Goal: Navigation & Orientation: Find specific page/section

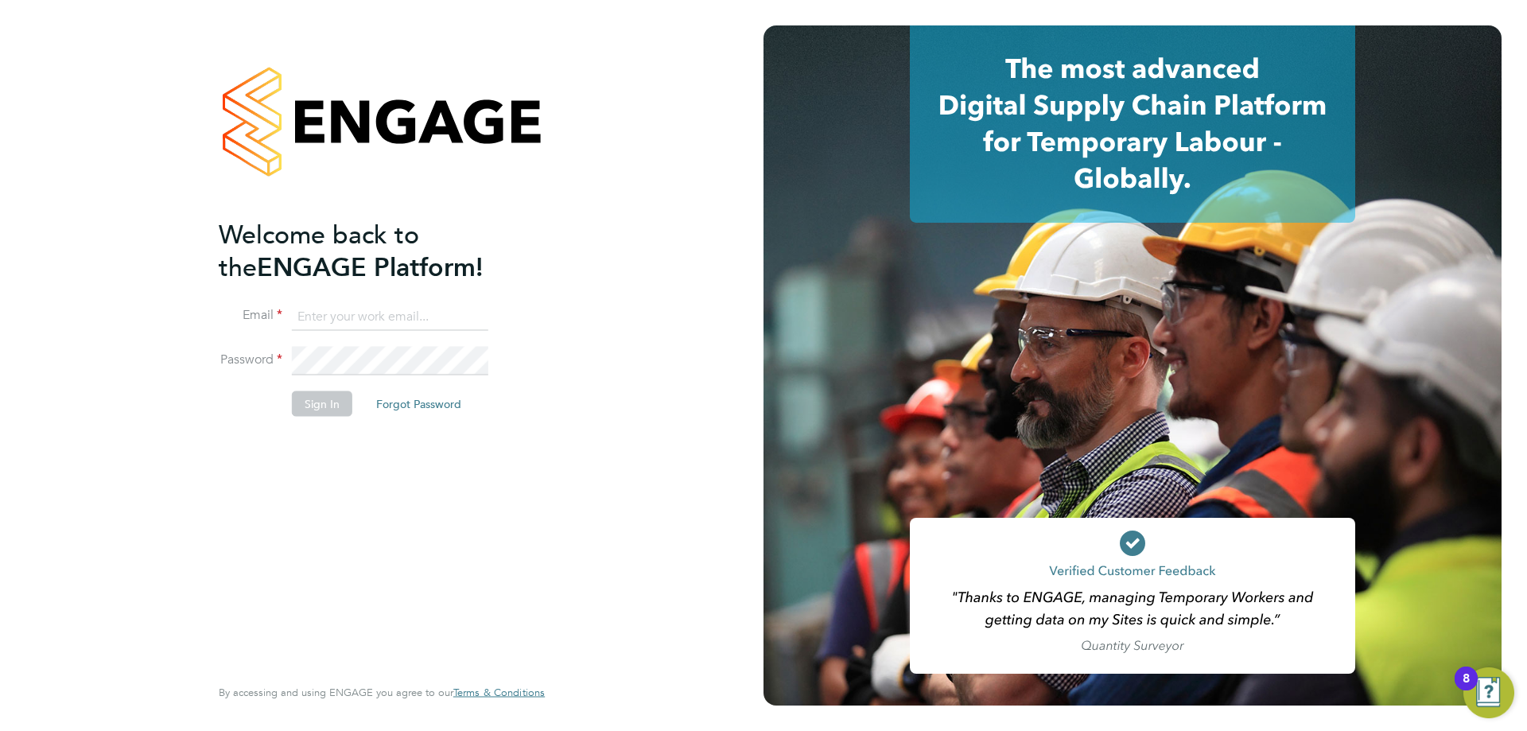
click at [347, 320] on input at bounding box center [390, 316] width 196 height 29
type input "vendorkeyaccounts2@hays.com"
click at [384, 313] on input "vendorkeyaccounts2@hays.com" at bounding box center [390, 316] width 196 height 29
click at [383, 313] on input "vendorkeyaccounts2@hays.com" at bounding box center [390, 316] width 196 height 29
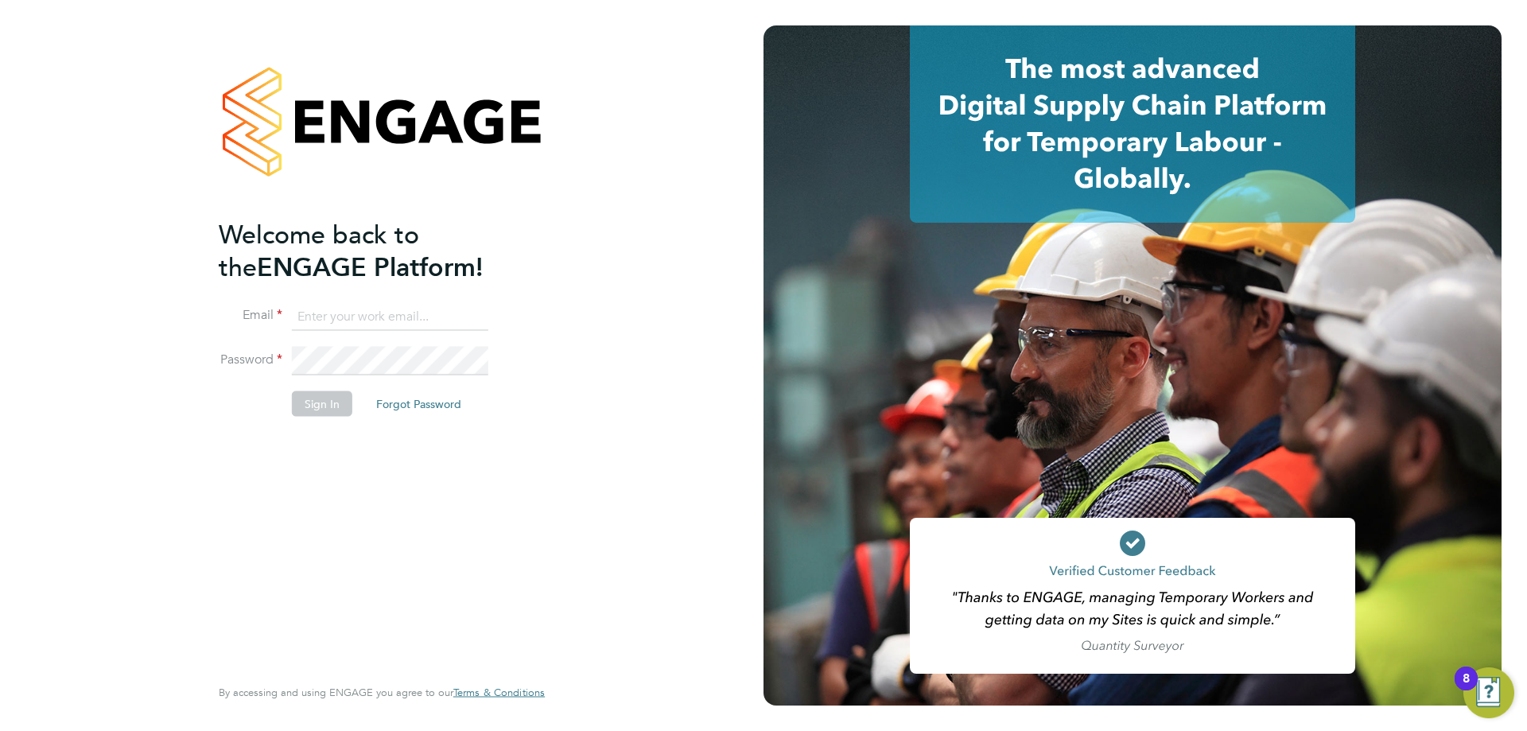
click at [382, 313] on input at bounding box center [390, 316] width 196 height 29
type input "engagemasterlogins@hays.com"
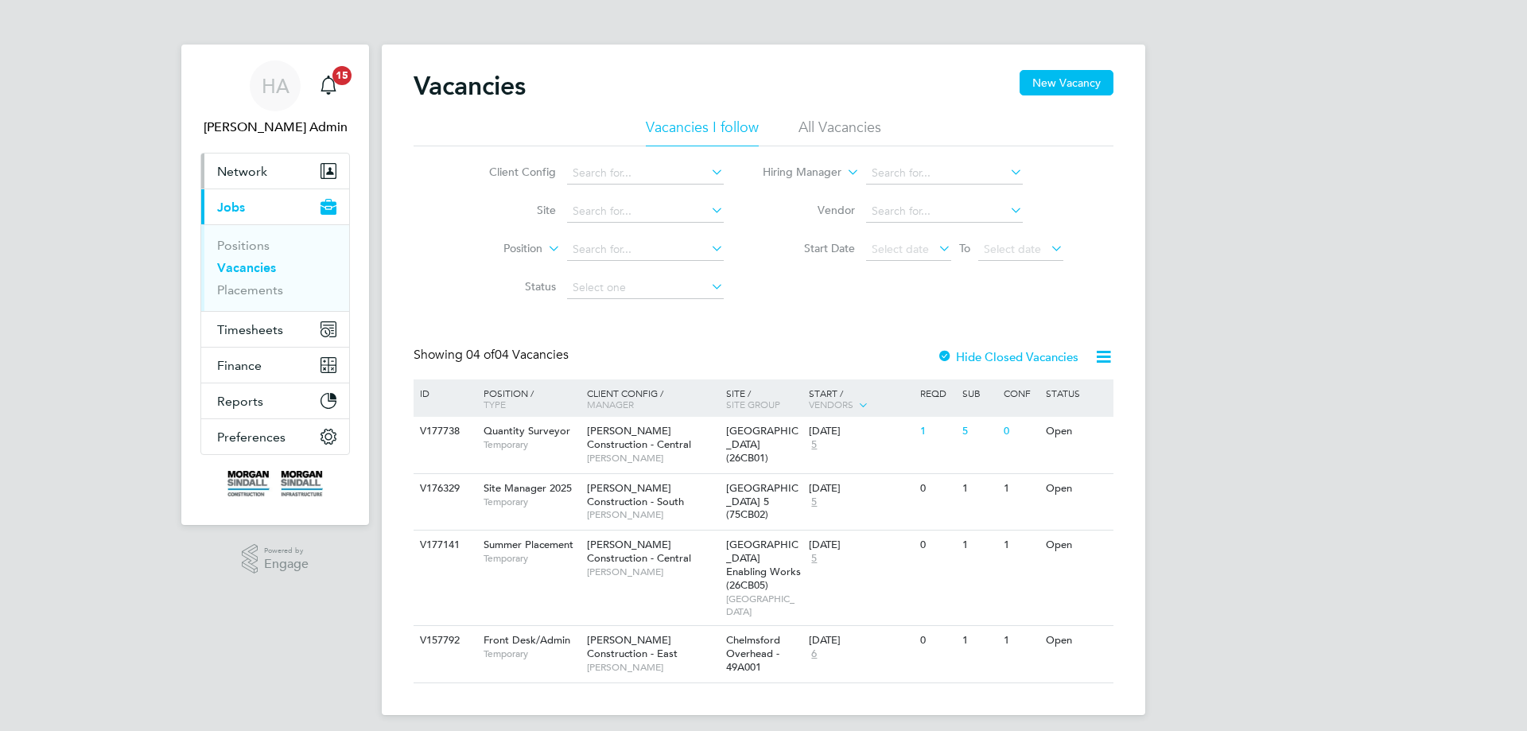
click at [238, 170] on span "Network" at bounding box center [242, 171] width 50 height 15
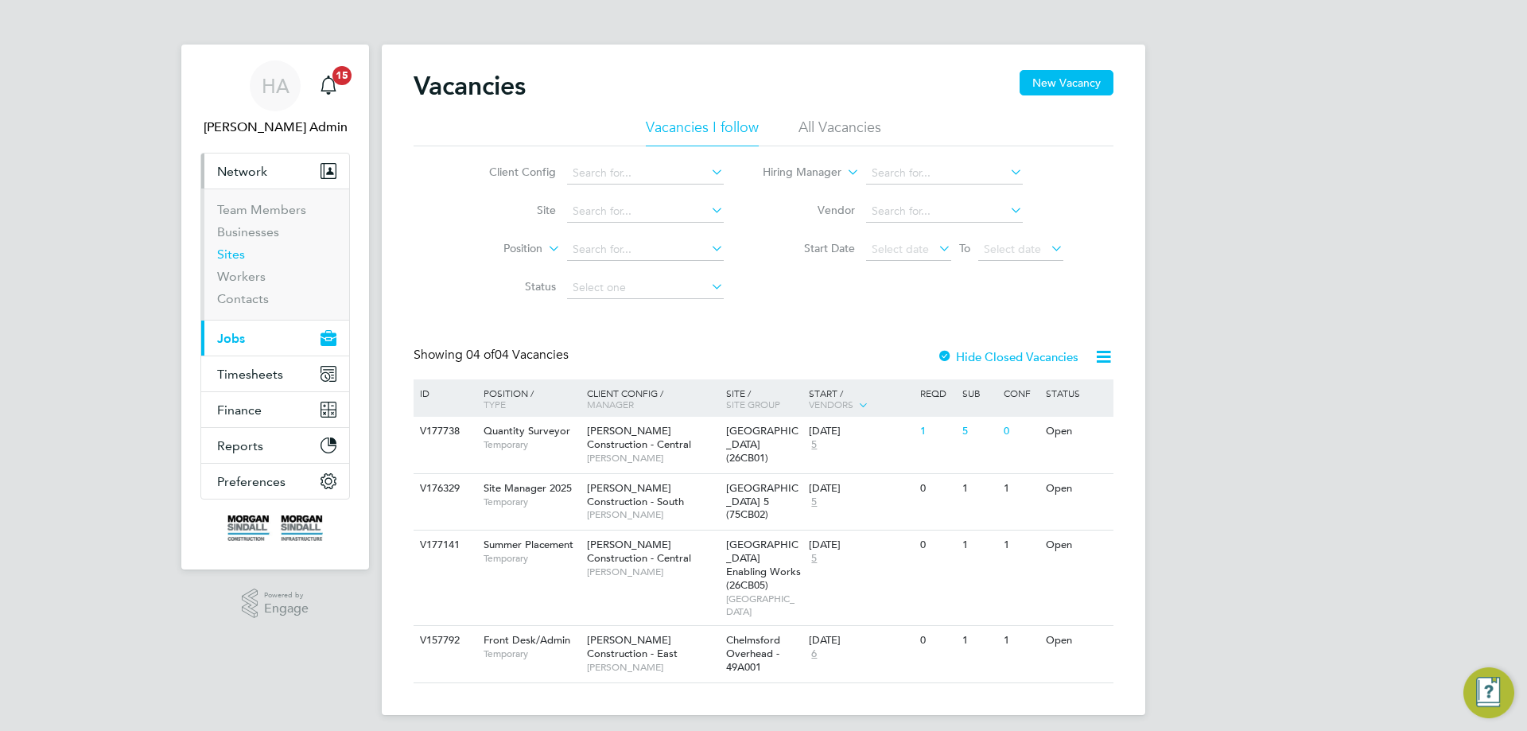
click at [227, 256] on link "Sites" at bounding box center [231, 254] width 28 height 15
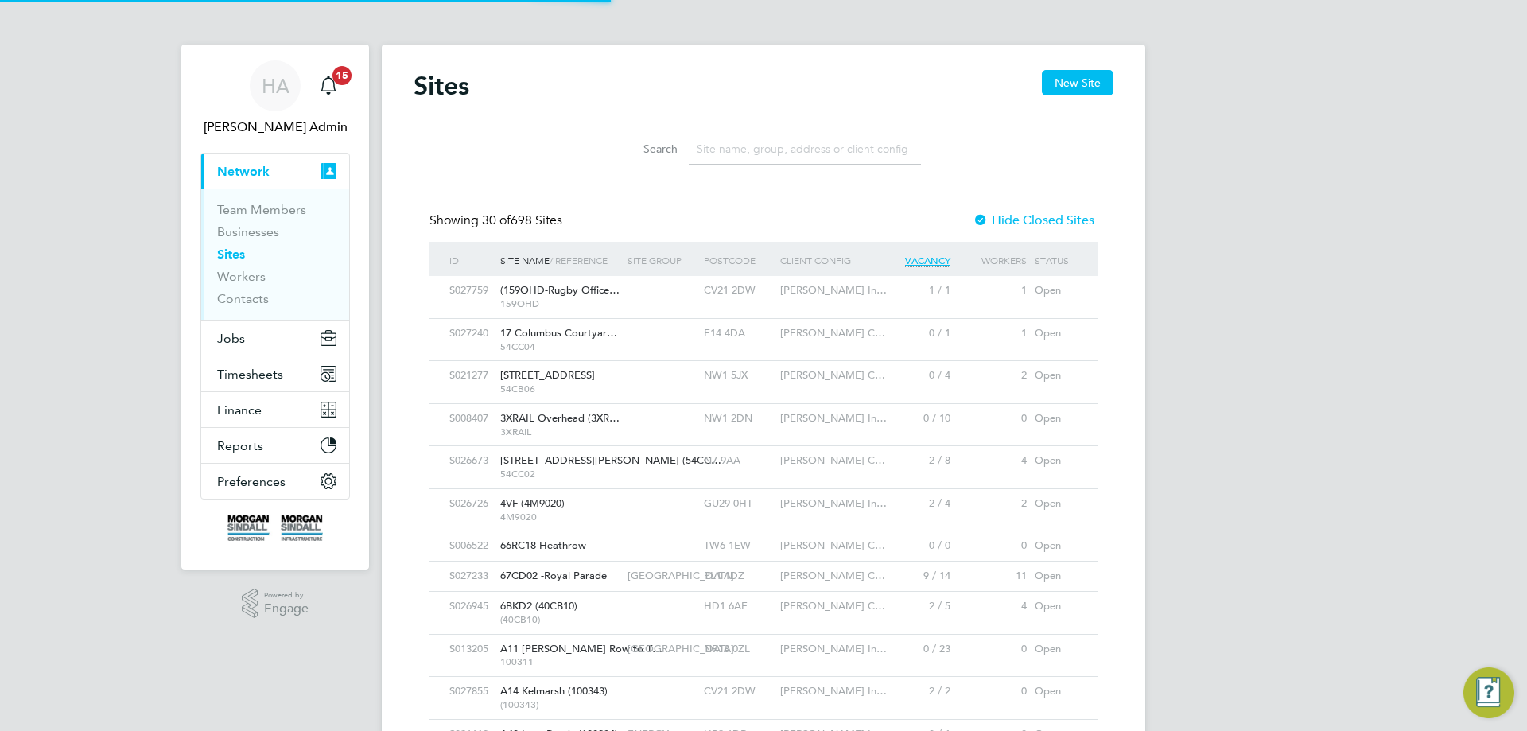
click at [725, 149] on input at bounding box center [805, 149] width 232 height 31
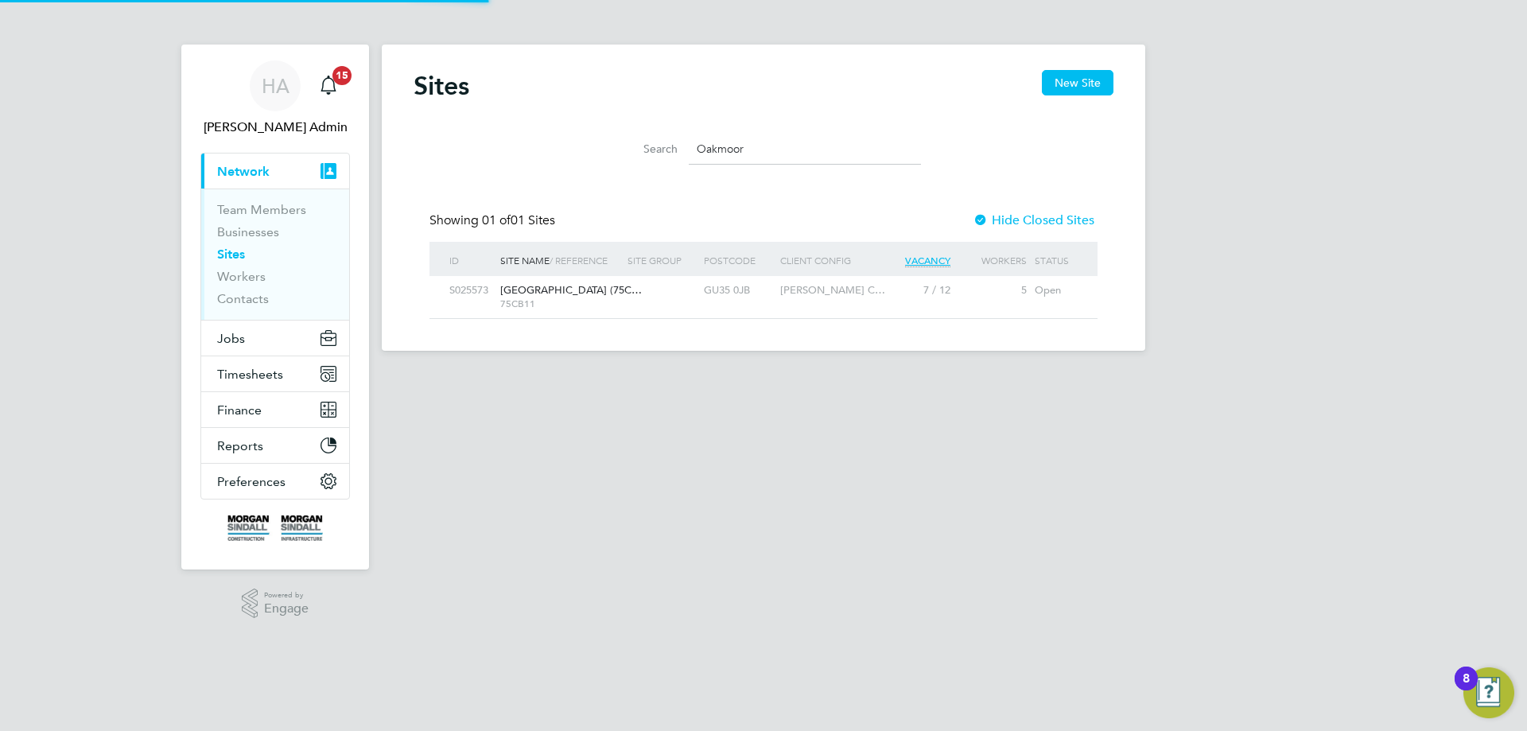
type input "Oakmoor"
click at [635, 301] on div at bounding box center [661, 290] width 76 height 29
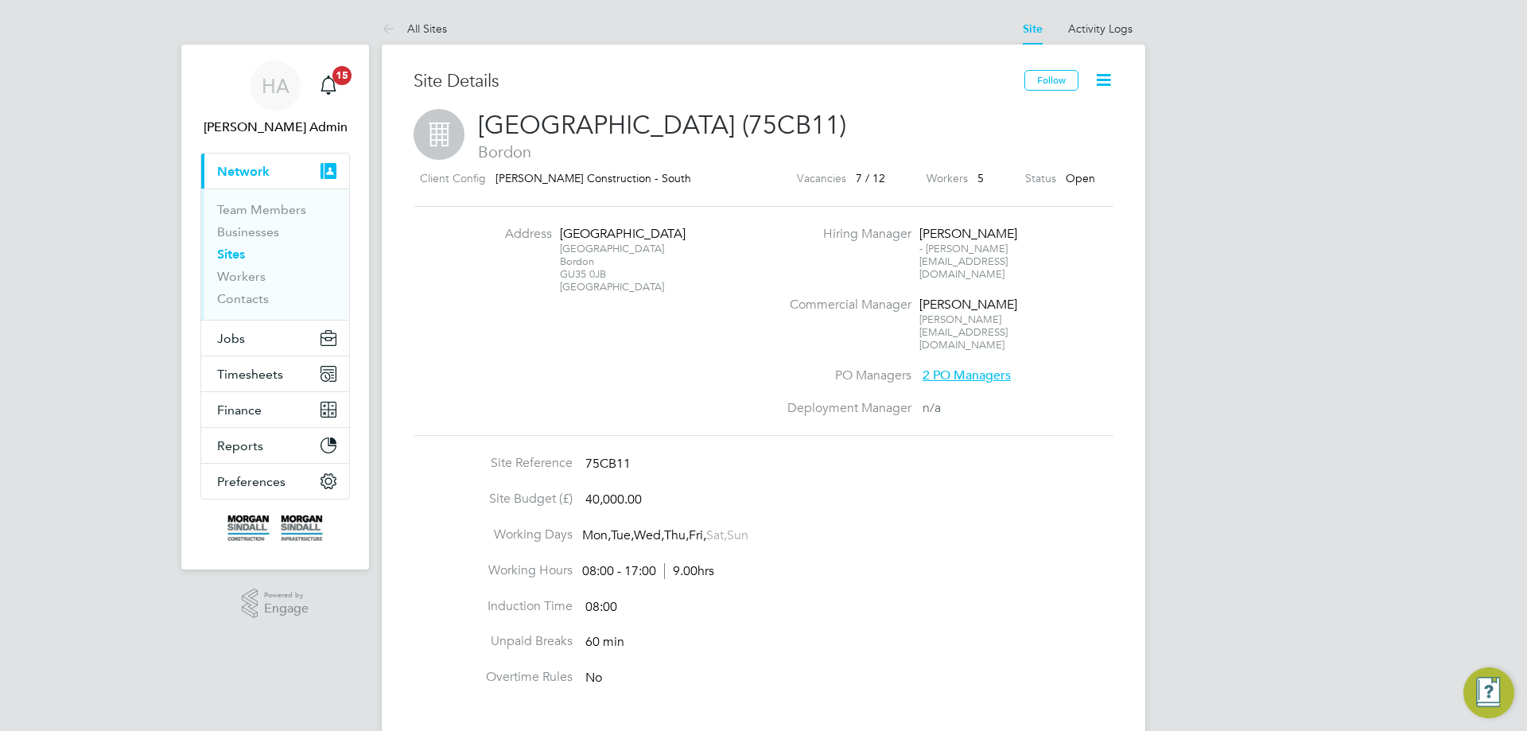
click at [602, 273] on div "[STREET_ADDRESS][PERSON_NAME]" at bounding box center [609, 268] width 99 height 51
drag, startPoint x: 606, startPoint y: 273, endPoint x: 557, endPoint y: 234, distance: 62.2
click at [557, 234] on li "Address [GEOGRAPHIC_DATA] [GEOGRAPHIC_DATA][PERSON_NAME] [GEOGRAPHIC_DATA]" at bounding box center [620, 267] width 313 height 83
copy div "[GEOGRAPHIC_DATA] [GEOGRAPHIC_DATA][PERSON_NAME]"
